Goal: Task Accomplishment & Management: Complete application form

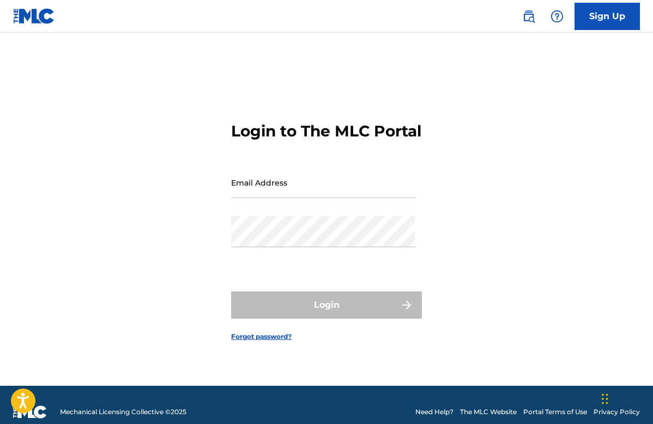
click at [288, 198] on input "Email Address" at bounding box center [323, 182] width 184 height 31
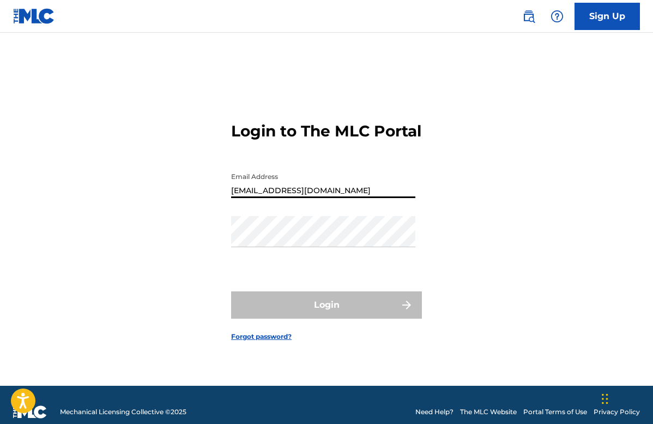
drag, startPoint x: 265, startPoint y: 200, endPoint x: 204, endPoint y: 191, distance: 62.2
click at [204, 191] on div "Login to The MLC Portal Email Address [EMAIL_ADDRESS][DOMAIN_NAME] Password Log…" at bounding box center [326, 222] width 653 height 325
type input "[EMAIL_ADDRESS][DOMAIN_NAME]"
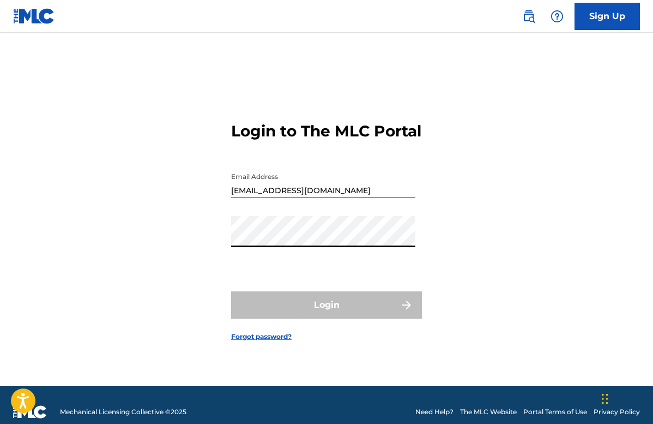
click at [626, 20] on link "Sign Up" at bounding box center [606, 16] width 65 height 27
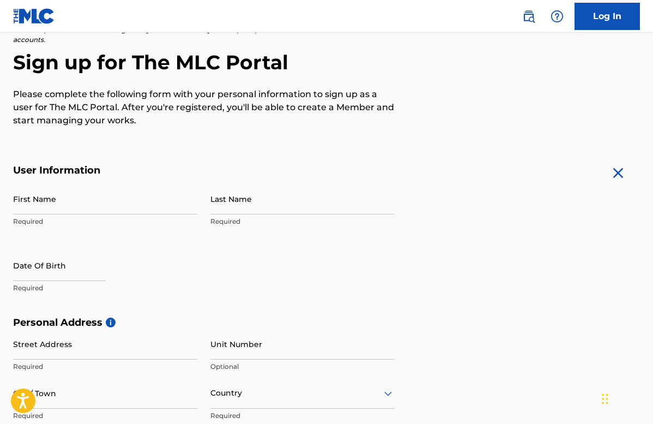
scroll to position [92, 0]
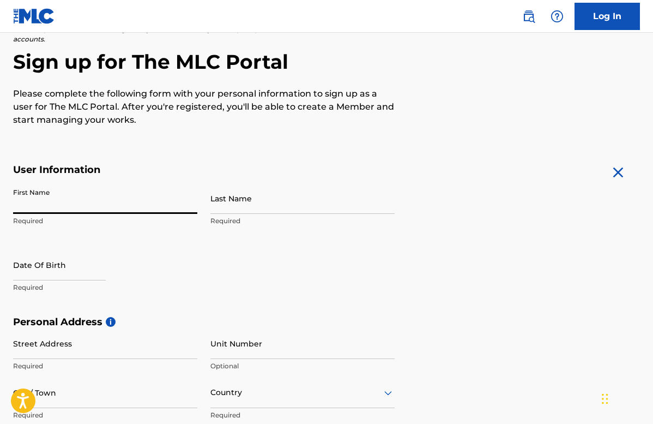
click at [58, 199] on input "First Name" at bounding box center [105, 198] width 184 height 31
type input "Chevaun"
type input "[PERSON_NAME]"
type input "[STREET_ADDRESS][PERSON_NAME]"
type input "211"
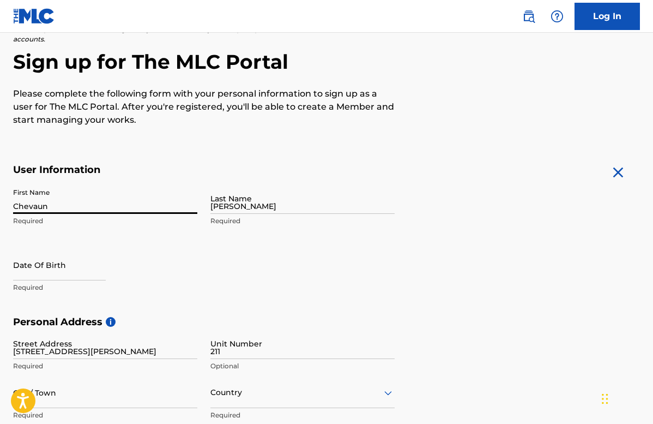
type input "[GEOGRAPHIC_DATA]"
type input "GA"
type input "30318"
type input "[EMAIL_ADDRESS][DOMAIN_NAME]"
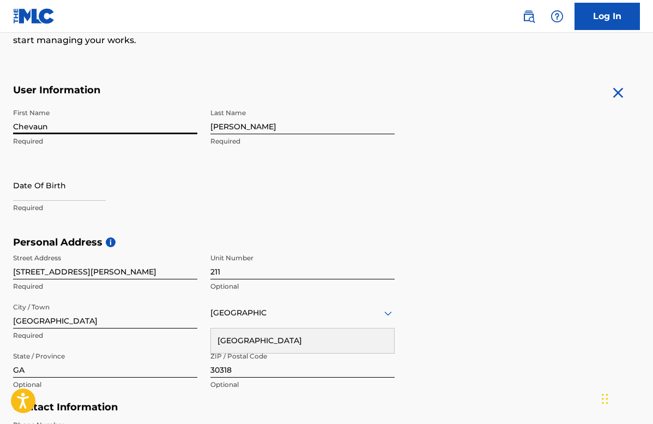
scroll to position [173, 0]
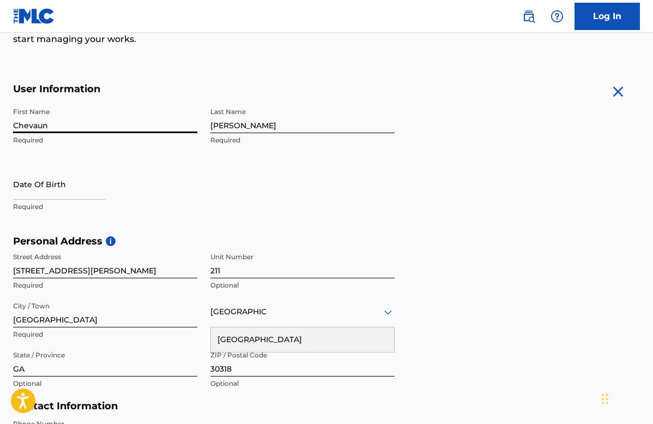
select select "7"
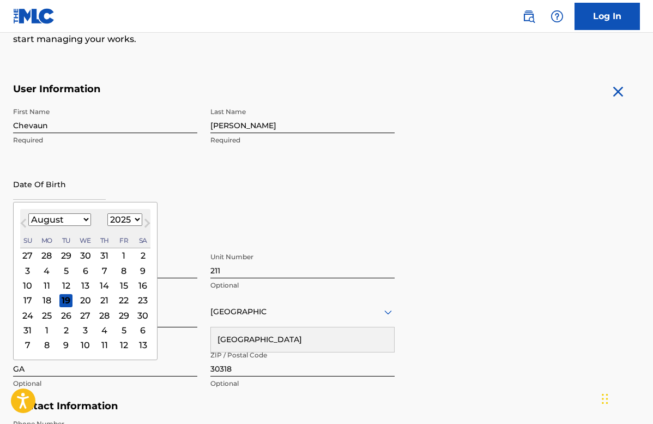
click at [41, 194] on input "text" at bounding box center [59, 183] width 93 height 31
click at [119, 220] on select "1899 1900 1901 1902 1903 1904 1905 1906 1907 1908 1909 1910 1911 1912 1913 1914…" at bounding box center [124, 219] width 35 height 13
select select "1995"
click at [73, 221] on select "January February March April May June July August September October November De…" at bounding box center [59, 219] width 63 height 13
select select "6"
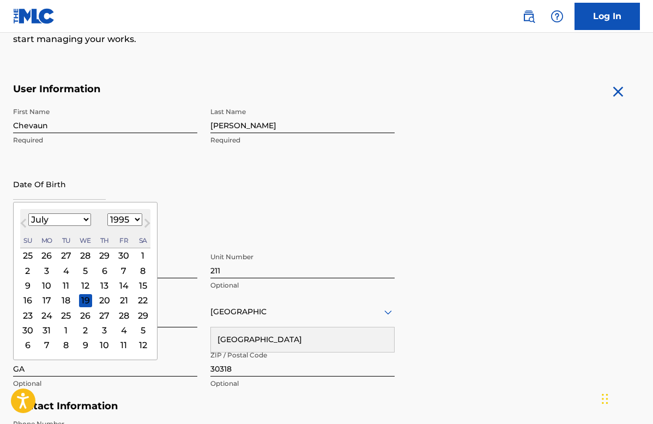
click at [29, 270] on div "2" at bounding box center [27, 270] width 13 height 13
type input "[DATE]"
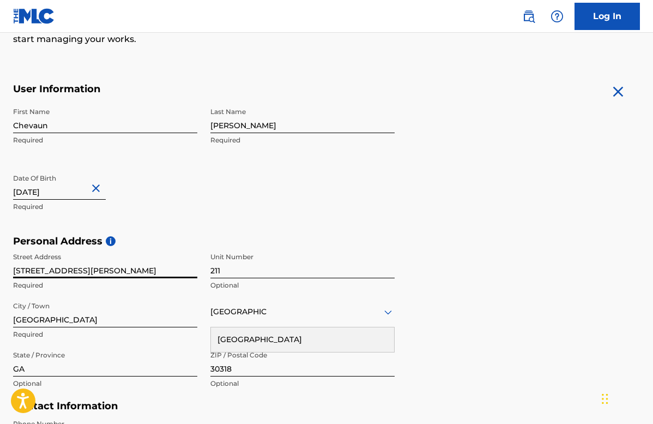
click at [89, 269] on input "[STREET_ADDRESS][PERSON_NAME]" at bounding box center [105, 262] width 184 height 31
type input "455"
drag, startPoint x: 232, startPoint y: 268, endPoint x: 196, endPoint y: 268, distance: 36.5
click at [196, 268] on div "Street Address [STREET_ADDRESS] Optional City / Town [GEOGRAPHIC_DATA] Required…" at bounding box center [204, 320] width 382 height 147
type input "435"
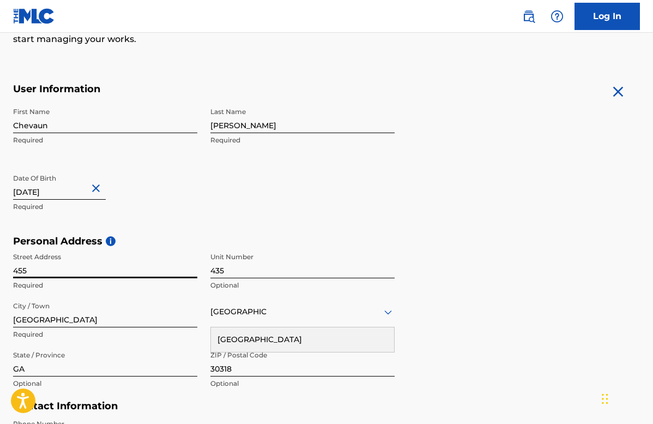
click at [35, 274] on input "455" at bounding box center [105, 262] width 184 height 31
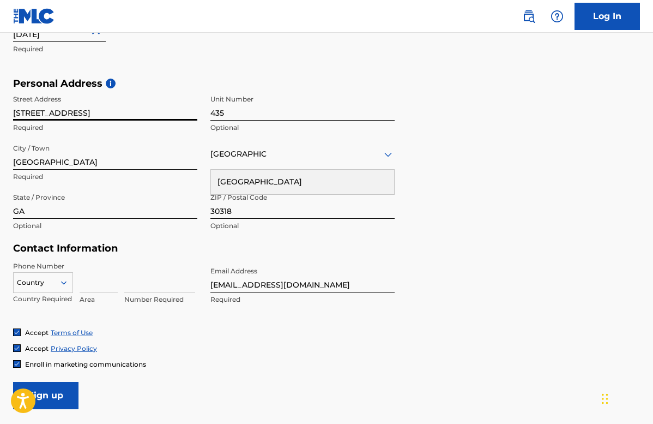
scroll to position [331, 0]
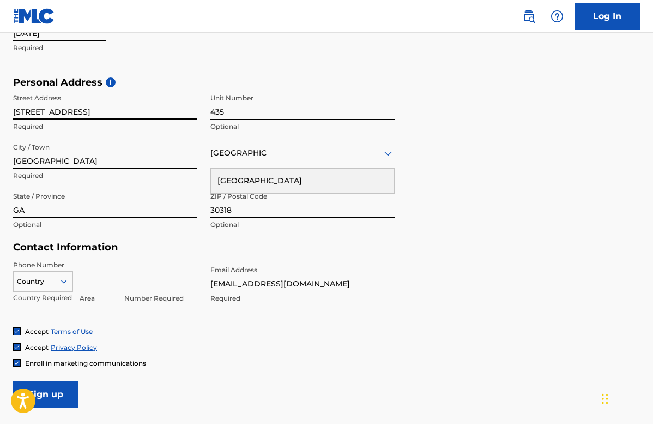
type input "[STREET_ADDRESS]"
drag, startPoint x: 241, startPoint y: 281, endPoint x: 208, endPoint y: 279, distance: 33.3
click at [195, 279] on div "Phone Number Country Country Required Area Number Required Email Address [EMAIL…" at bounding box center [204, 293] width 382 height 66
drag, startPoint x: 243, startPoint y: 283, endPoint x: 232, endPoint y: 283, distance: 10.9
click at [232, 283] on input "[EMAIL_ADDRESS][DOMAIN_NAME]" at bounding box center [302, 275] width 184 height 31
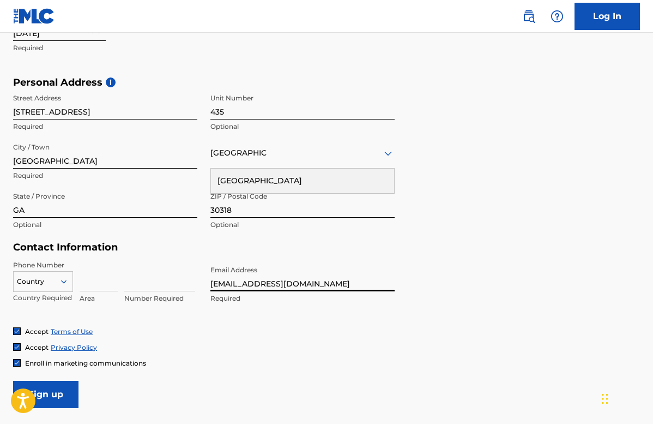
click at [232, 283] on input "[EMAIL_ADDRESS][DOMAIN_NAME]" at bounding box center [302, 275] width 184 height 31
drag, startPoint x: 232, startPoint y: 283, endPoint x: 243, endPoint y: 283, distance: 10.4
click at [243, 283] on input "[EMAIL_ADDRESS][DOMAIN_NAME]" at bounding box center [302, 275] width 184 height 31
type input "[EMAIL_ADDRESS][DOMAIN_NAME]"
click at [276, 326] on div "Accept Terms of Use" at bounding box center [326, 330] width 627 height 9
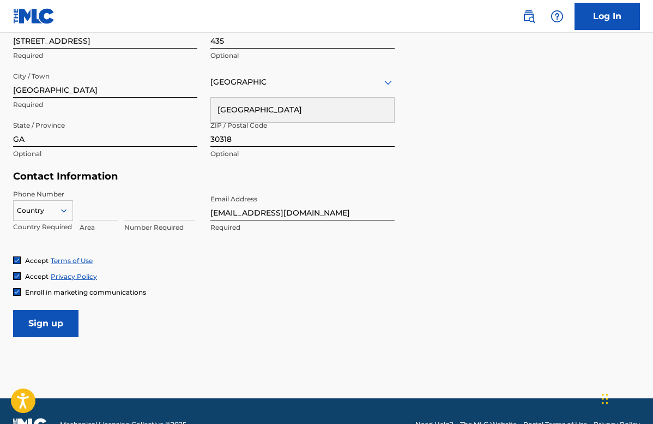
scroll to position [428, 0]
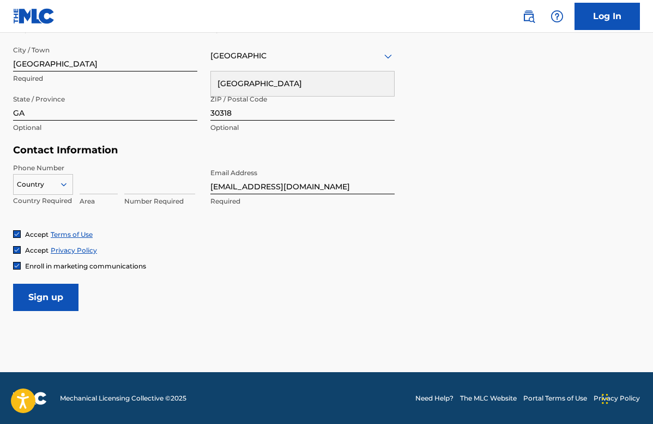
click at [51, 300] on input "Sign up" at bounding box center [45, 296] width 65 height 27
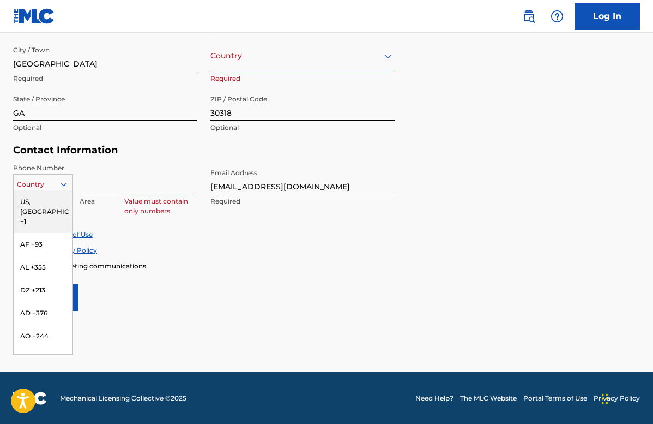
click at [68, 187] on icon at bounding box center [64, 184] width 10 height 10
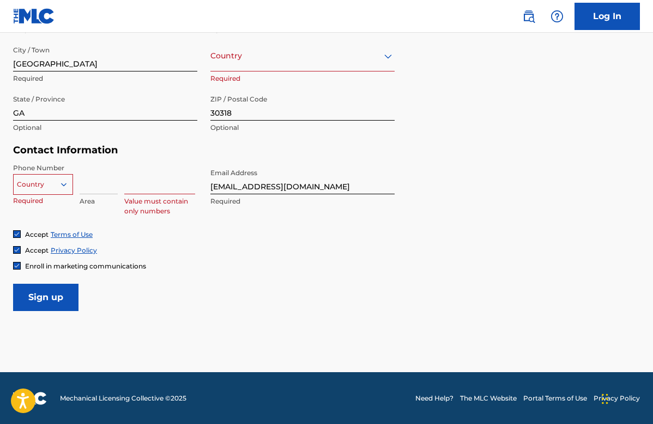
click at [68, 187] on icon at bounding box center [64, 184] width 10 height 10
click at [90, 189] on input at bounding box center [99, 178] width 38 height 31
type input "470"
type input "[GEOGRAPHIC_DATA]"
type input "1"
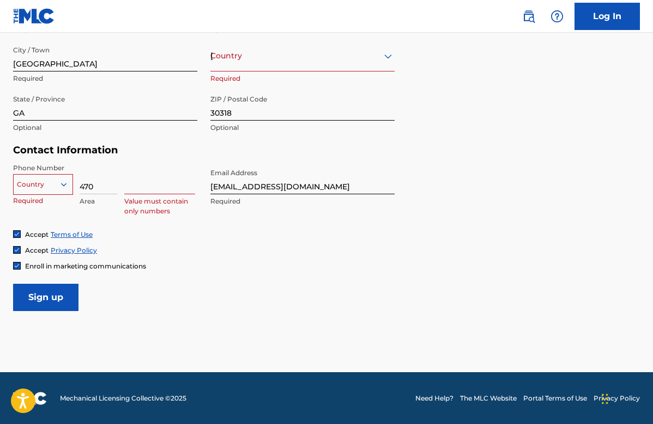
type input "7461534"
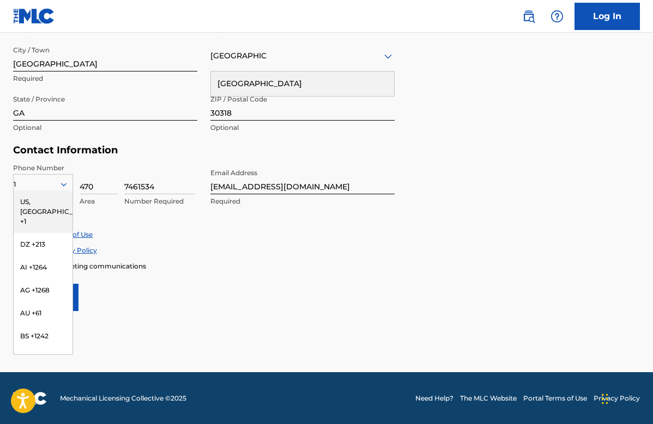
click at [122, 216] on div "Phone Number 1 [GEOGRAPHIC_DATA], [GEOGRAPHIC_DATA] +1 DZ +213 AI +1264 AG +126…" at bounding box center [204, 196] width 382 height 66
click at [63, 178] on div "1" at bounding box center [43, 184] width 59 height 12
click at [63, 182] on icon at bounding box center [64, 184] width 10 height 10
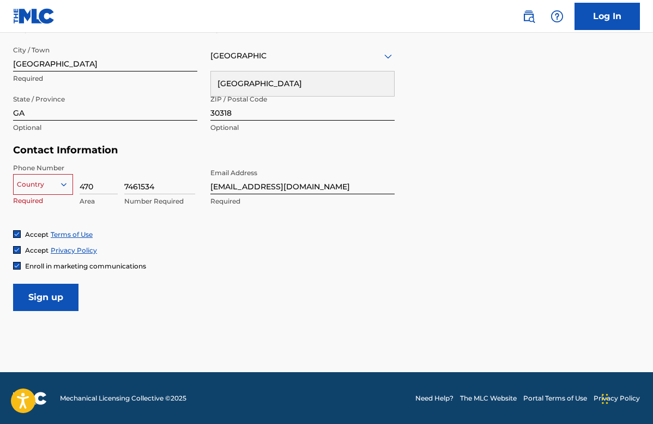
click at [61, 183] on icon at bounding box center [63, 184] width 5 height 3
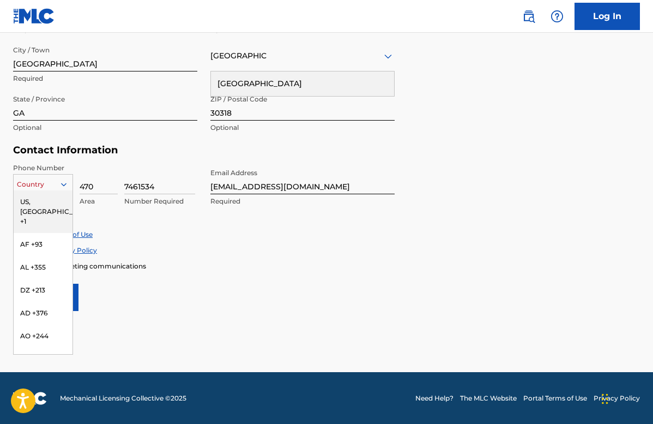
click at [50, 197] on div "US, [GEOGRAPHIC_DATA] +1" at bounding box center [43, 211] width 59 height 43
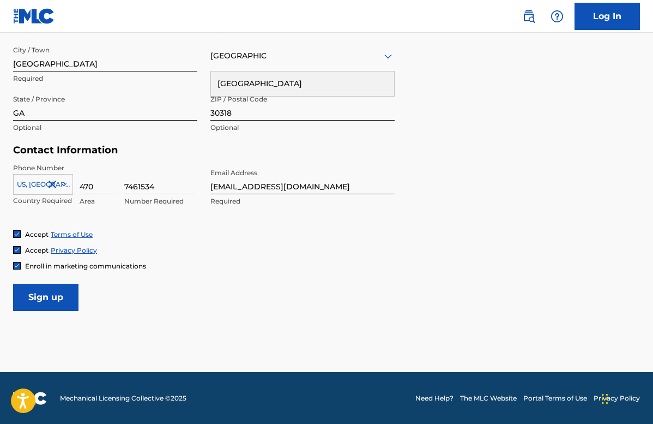
click at [117, 215] on div "Phone Number [GEOGRAPHIC_DATA], [GEOGRAPHIC_DATA] +1 Country Required 470 Area …" at bounding box center [204, 196] width 382 height 66
click at [44, 292] on input "Sign up" at bounding box center [45, 296] width 65 height 27
click at [39, 294] on input "Sign up" at bounding box center [45, 296] width 65 height 27
click at [266, 57] on div at bounding box center [302, 56] width 184 height 14
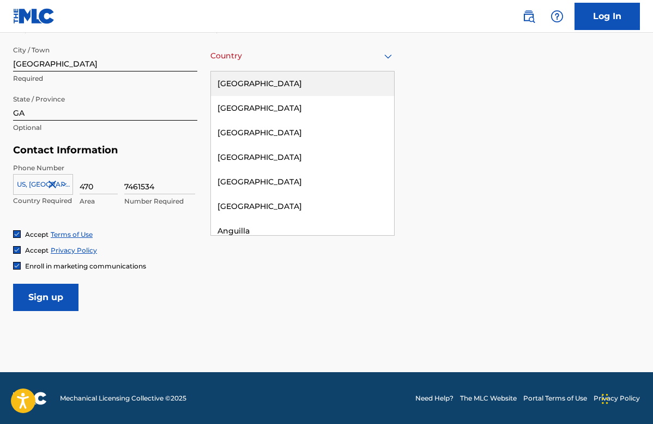
click at [261, 77] on div "[GEOGRAPHIC_DATA]" at bounding box center [302, 83] width 183 height 25
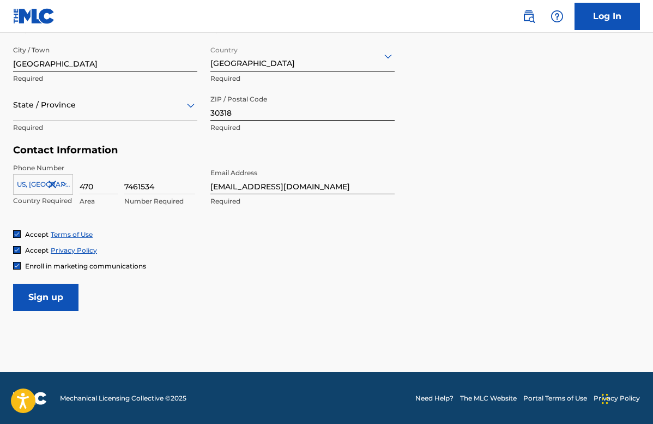
click at [49, 289] on input "Sign up" at bounding box center [45, 296] width 65 height 27
click at [135, 115] on div "State / Province" at bounding box center [105, 104] width 184 height 31
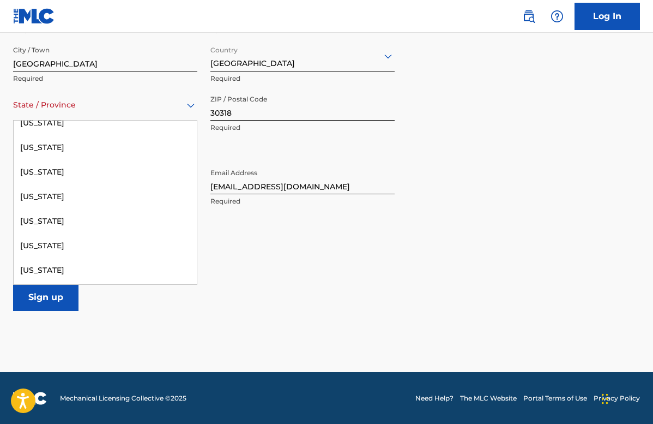
scroll to position [161, 0]
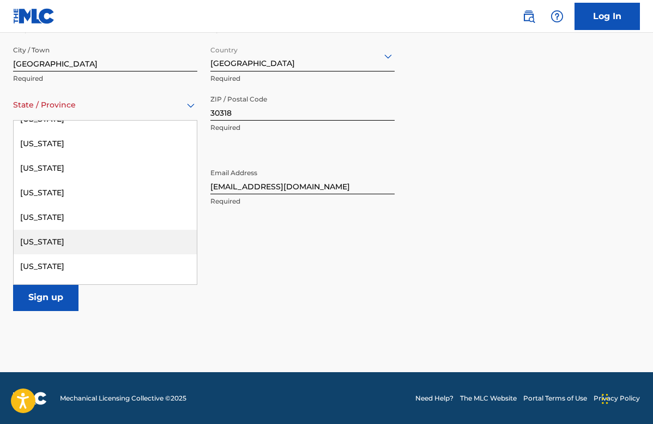
click at [40, 243] on div "[US_STATE]" at bounding box center [105, 241] width 183 height 25
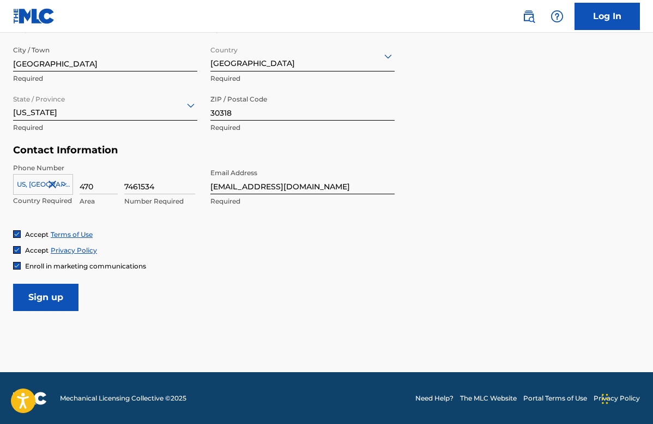
click at [33, 293] on input "Sign up" at bounding box center [45, 296] width 65 height 27
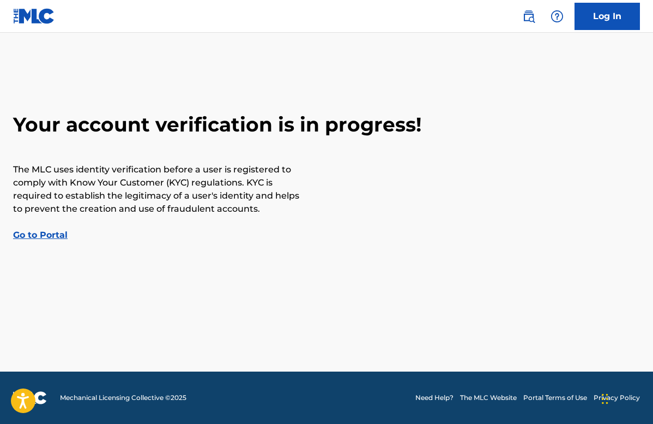
click at [46, 239] on link "Go to Portal" at bounding box center [40, 234] width 55 height 10
